Goal: Navigation & Orientation: Find specific page/section

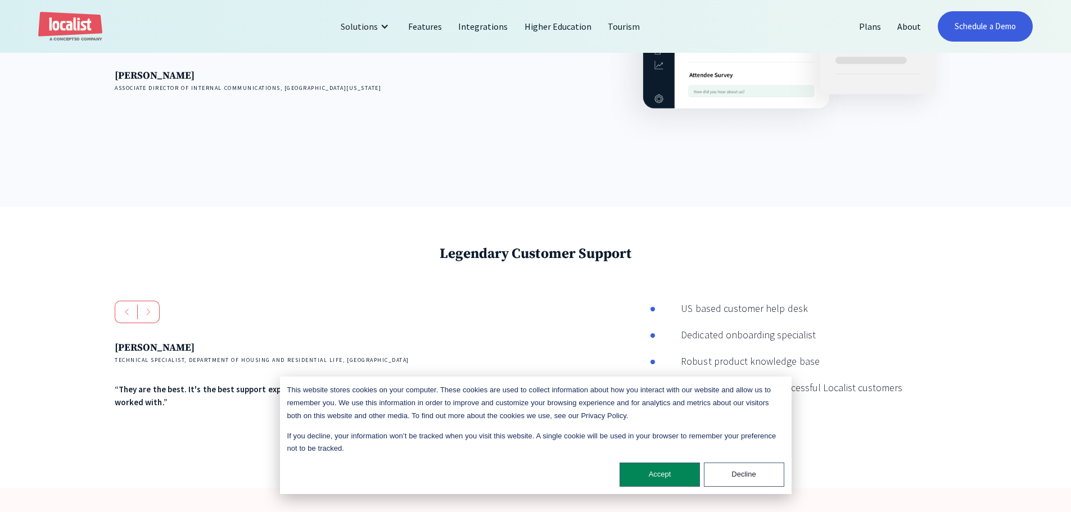
scroll to position [2281, 0]
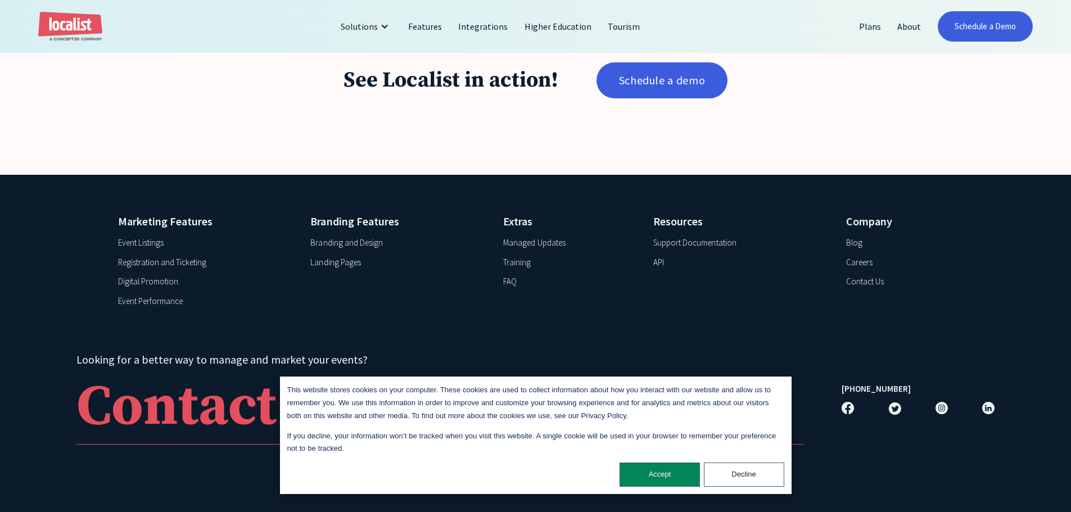
drag, startPoint x: 842, startPoint y: 192, endPoint x: 889, endPoint y: 463, distance: 274.2
click at [377, 54] on link "Localist Events" at bounding box center [393, 52] width 88 height 25
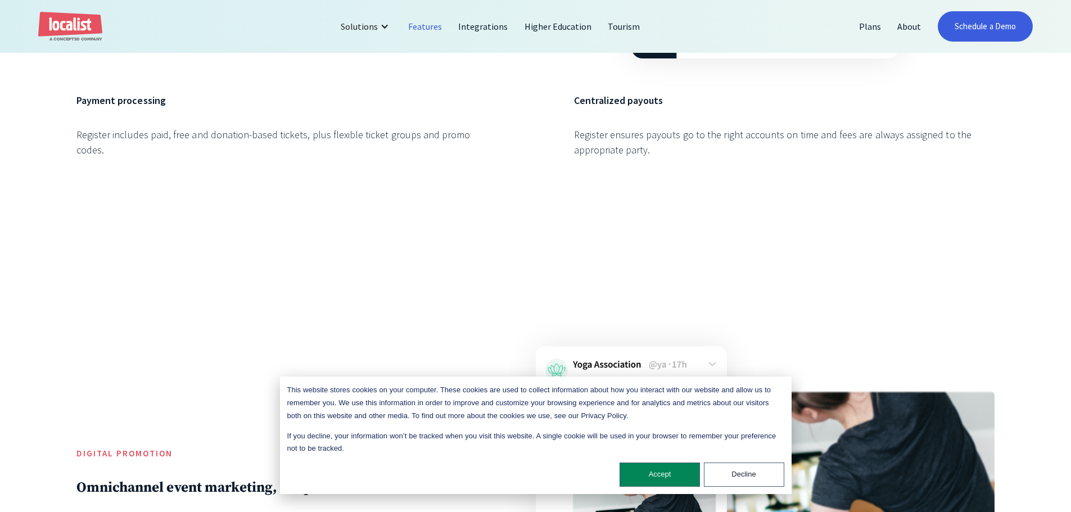
scroll to position [5205, 0]
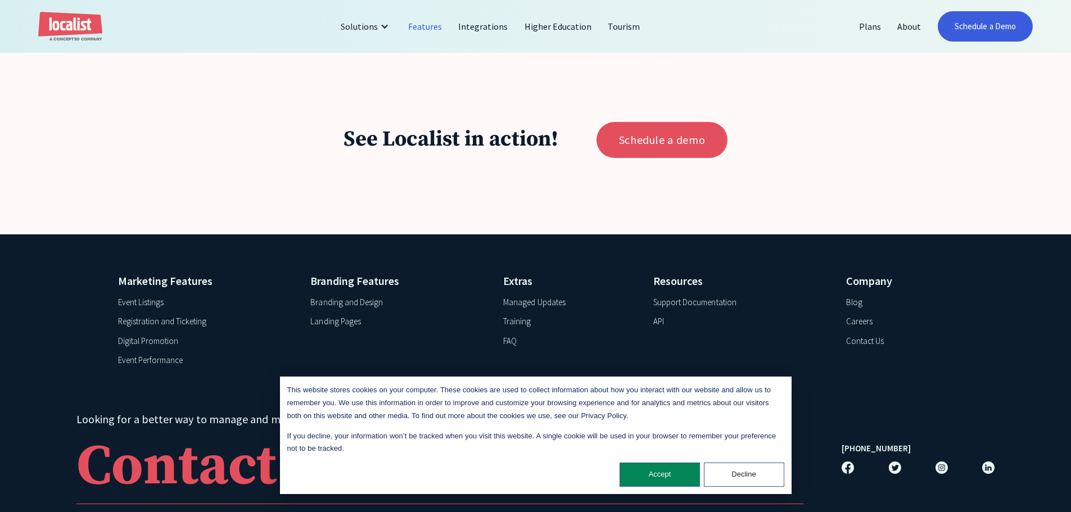
drag, startPoint x: 954, startPoint y: 410, endPoint x: 950, endPoint y: 446, distance: 36.2
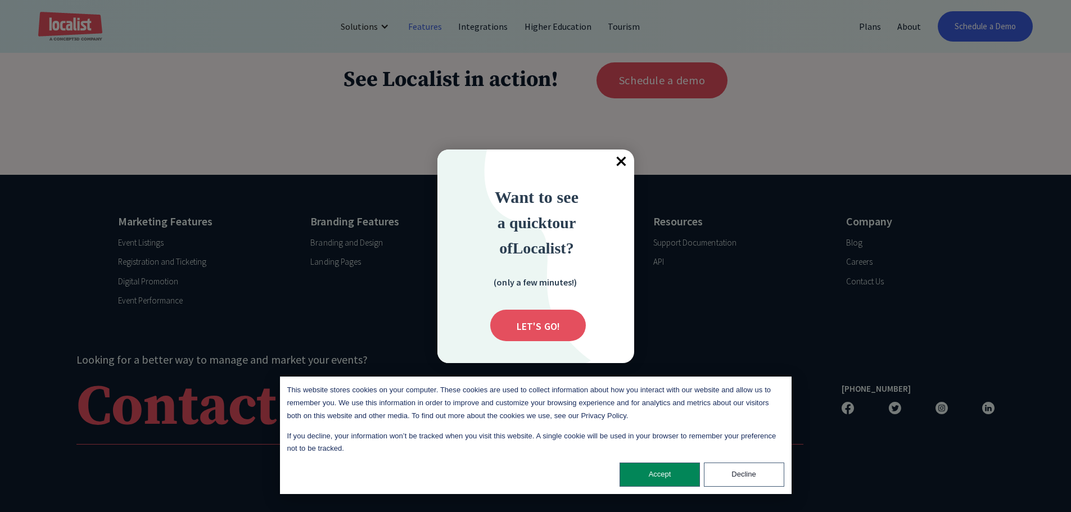
click at [625, 158] on span "×" at bounding box center [621, 161] width 25 height 25
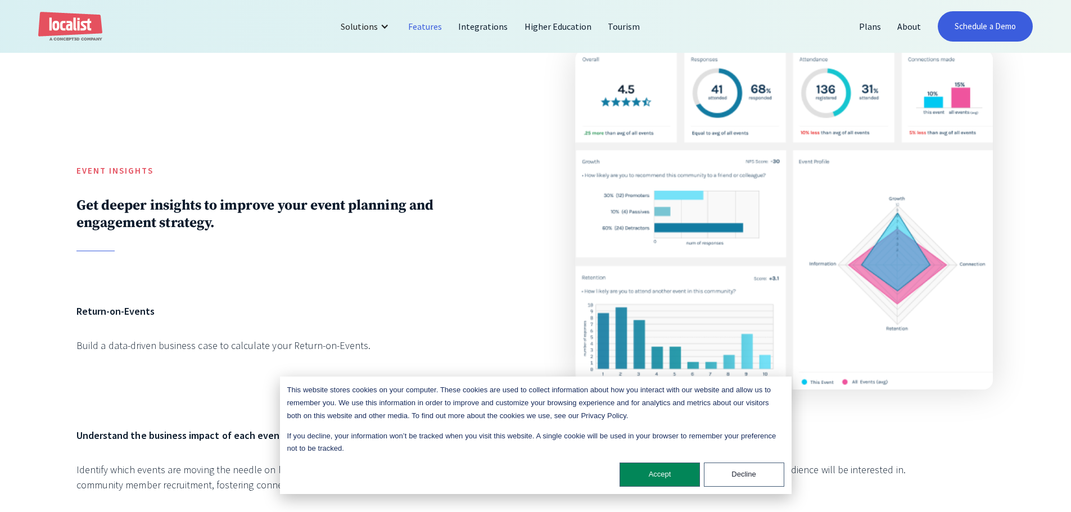
drag, startPoint x: 831, startPoint y: 250, endPoint x: 853, endPoint y: -29, distance: 280.1
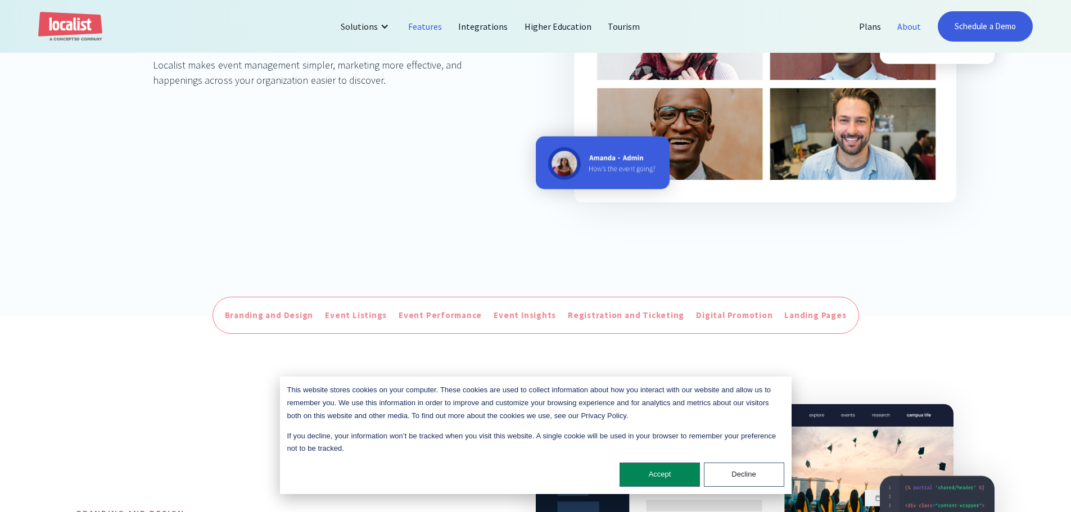
click at [912, 24] on link "About" at bounding box center [909, 26] width 40 height 27
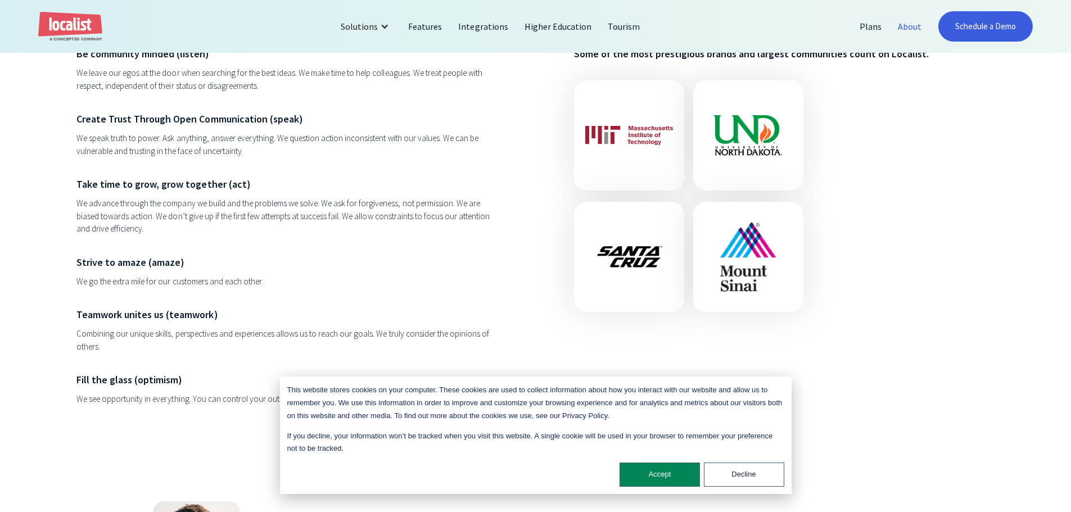
scroll to position [1517, 0]
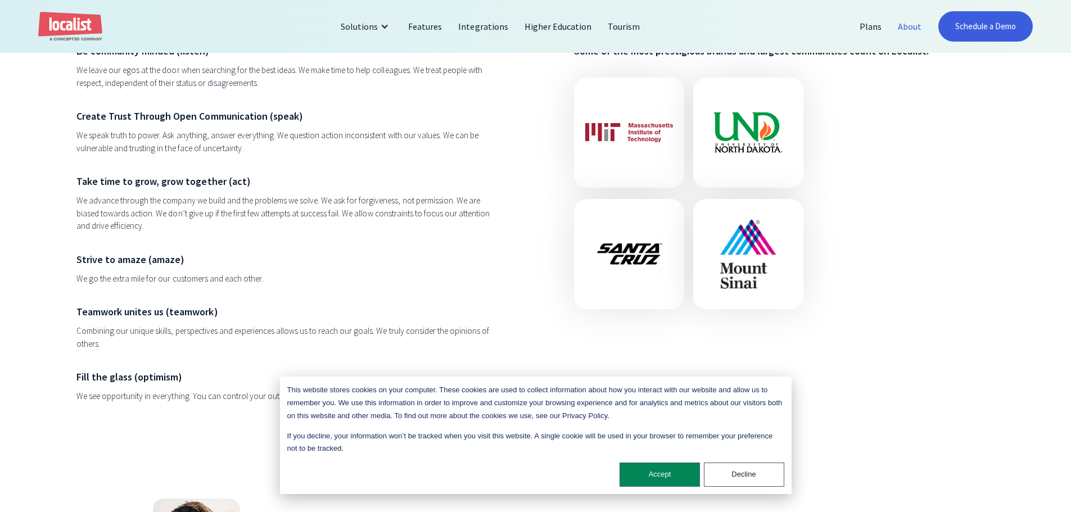
click at [880, 237] on div at bounding box center [784, 194] width 420 height 232
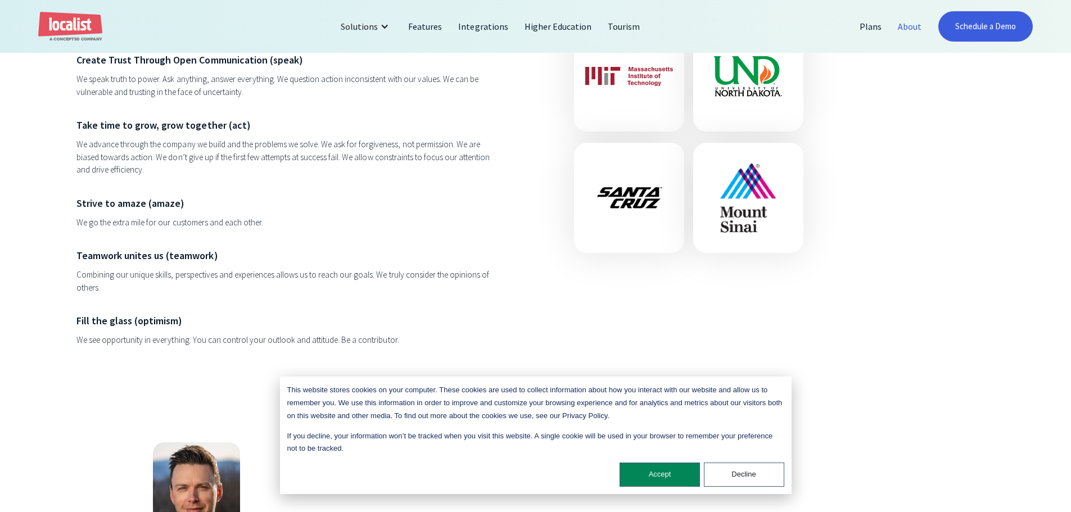
drag, startPoint x: 641, startPoint y: 238, endPoint x: 629, endPoint y: 240, distance: 12.0
click at [636, 238] on div at bounding box center [629, 198] width 110 height 110
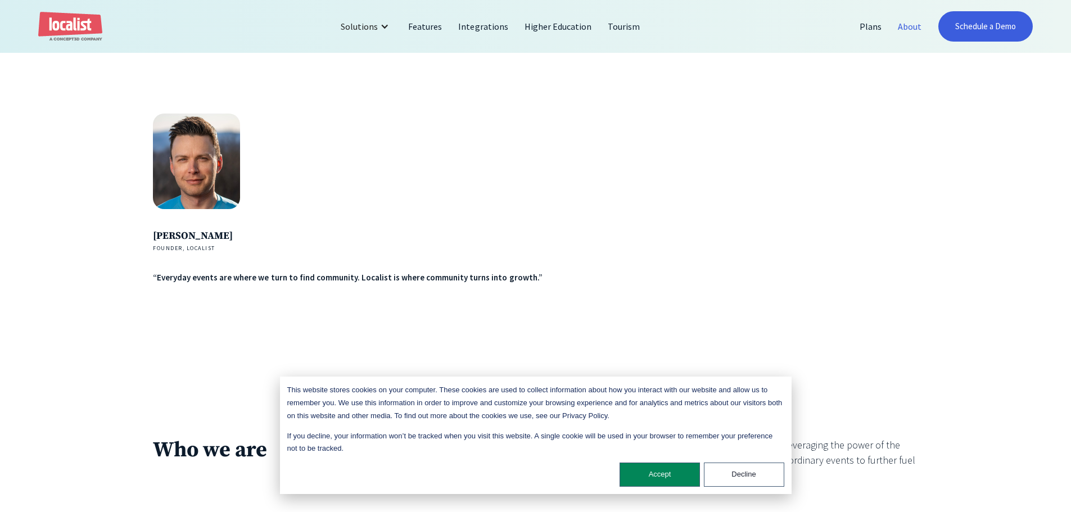
scroll to position [1911, 0]
